Goal: Transaction & Acquisition: Purchase product/service

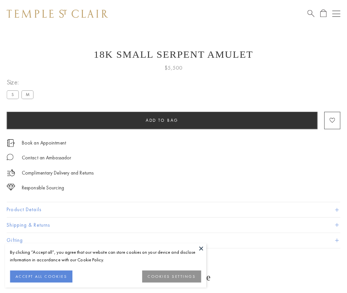
scroll to position [26, 0]
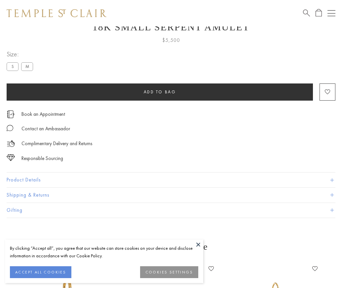
click at [159, 92] on span "Add to bag" at bounding box center [160, 92] width 32 height 6
